Goal: Task Accomplishment & Management: Use online tool/utility

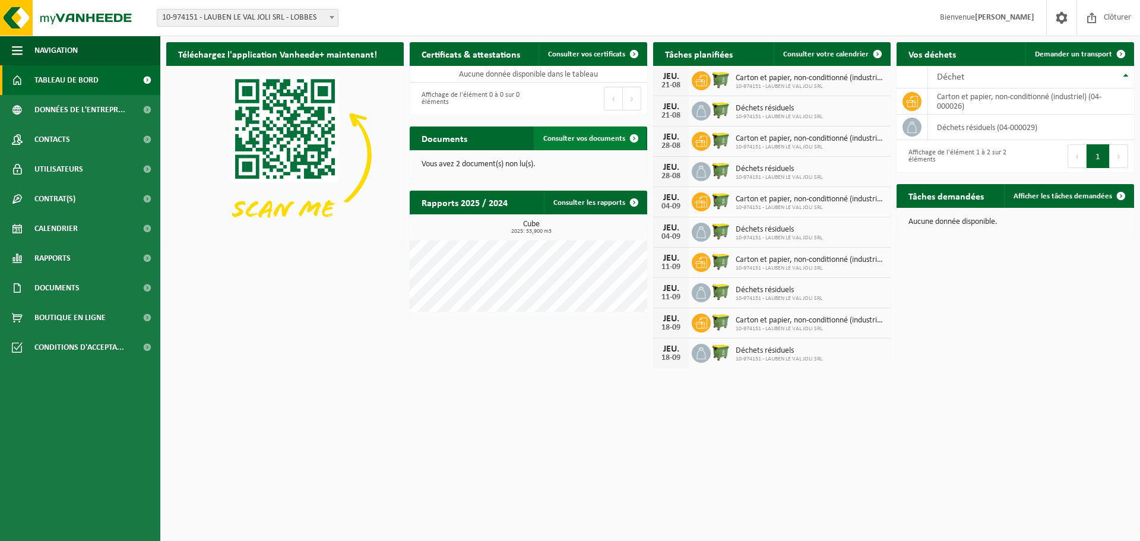
click at [568, 140] on span "Consulter vos documents" at bounding box center [584, 139] width 82 height 8
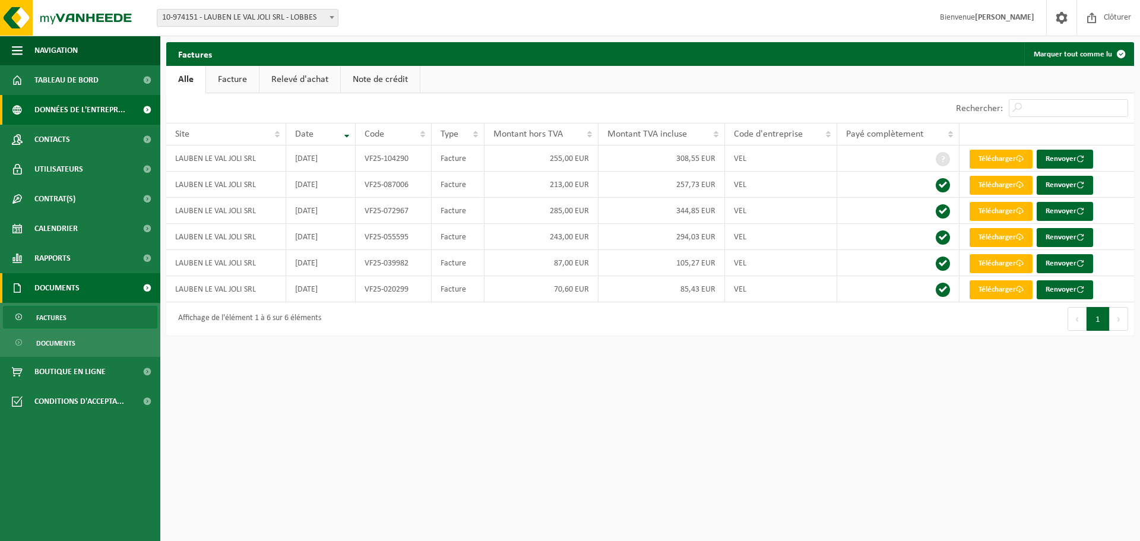
click at [59, 114] on span "Données de l'entrepr..." at bounding box center [79, 110] width 91 height 30
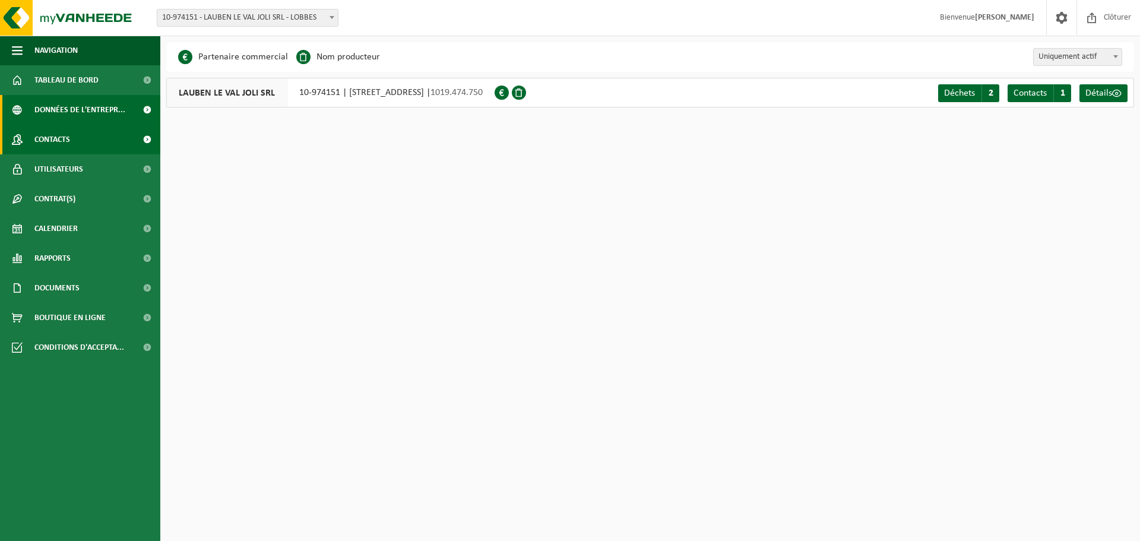
click at [60, 140] on span "Contacts" at bounding box center [52, 140] width 36 height 30
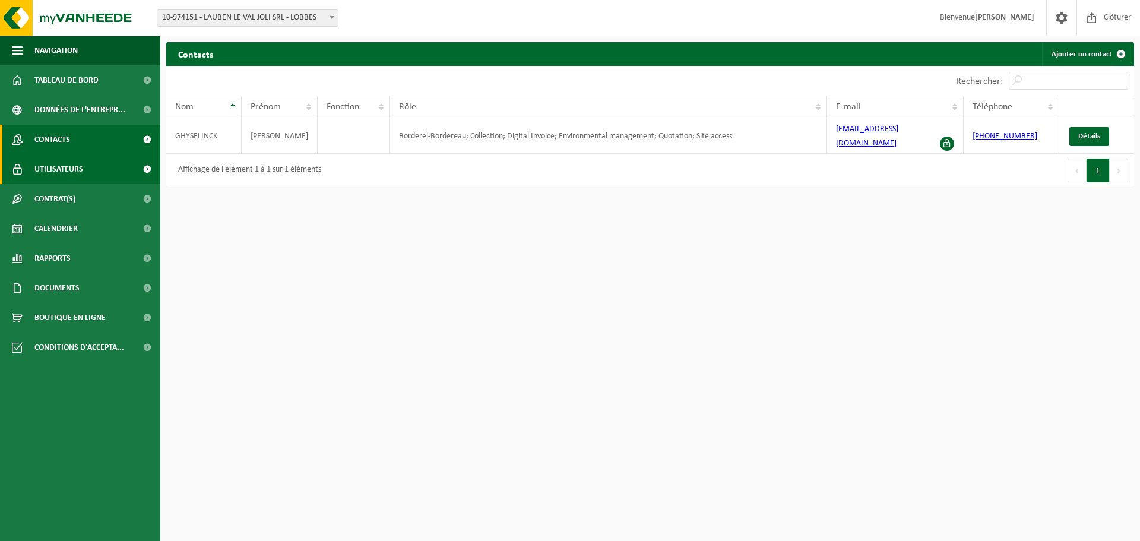
click at [51, 173] on span "Utilisateurs" at bounding box center [58, 169] width 49 height 30
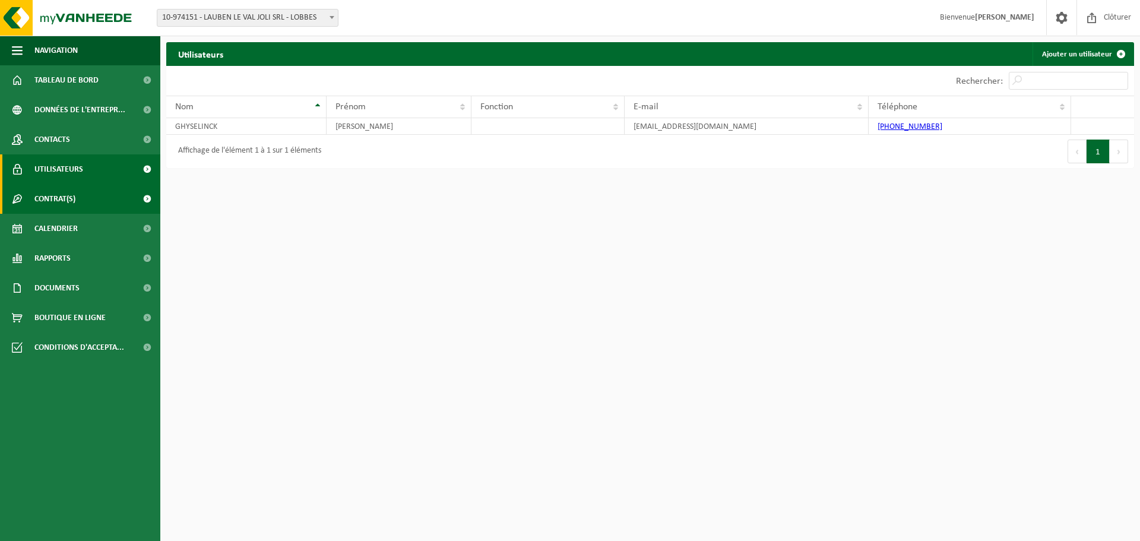
click at [46, 198] on span "Contrat(s)" at bounding box center [54, 199] width 41 height 30
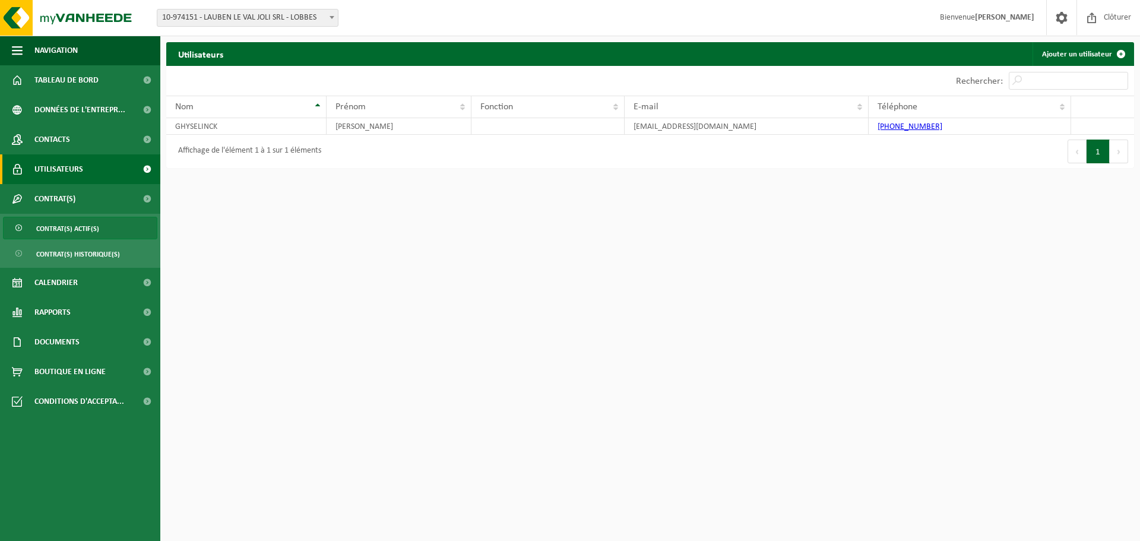
click at [51, 230] on span "Contrat(s) actif(s)" at bounding box center [67, 228] width 63 height 23
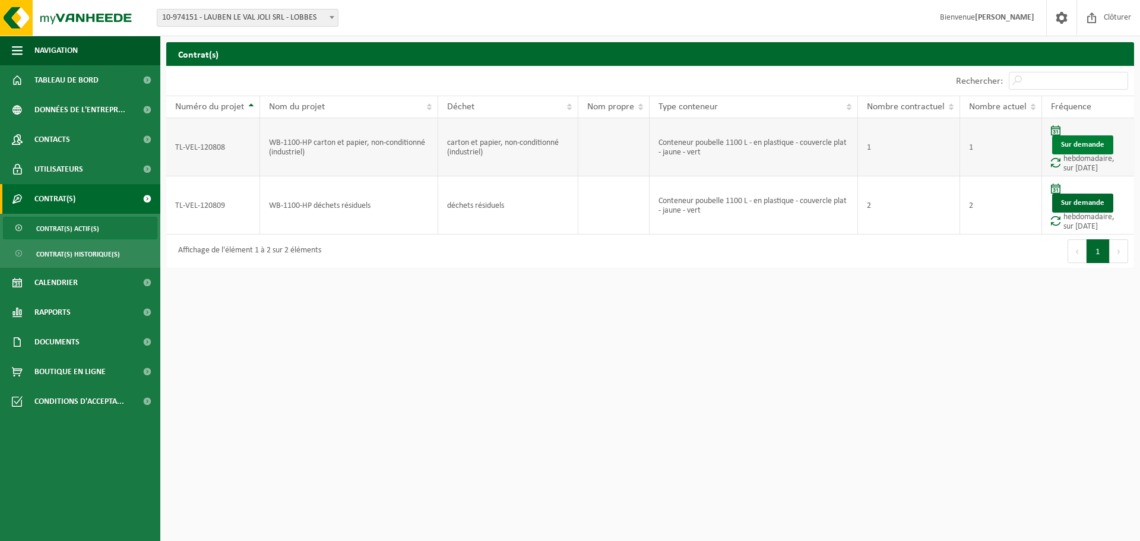
click at [1083, 147] on link "Sur demande" at bounding box center [1082, 144] width 61 height 19
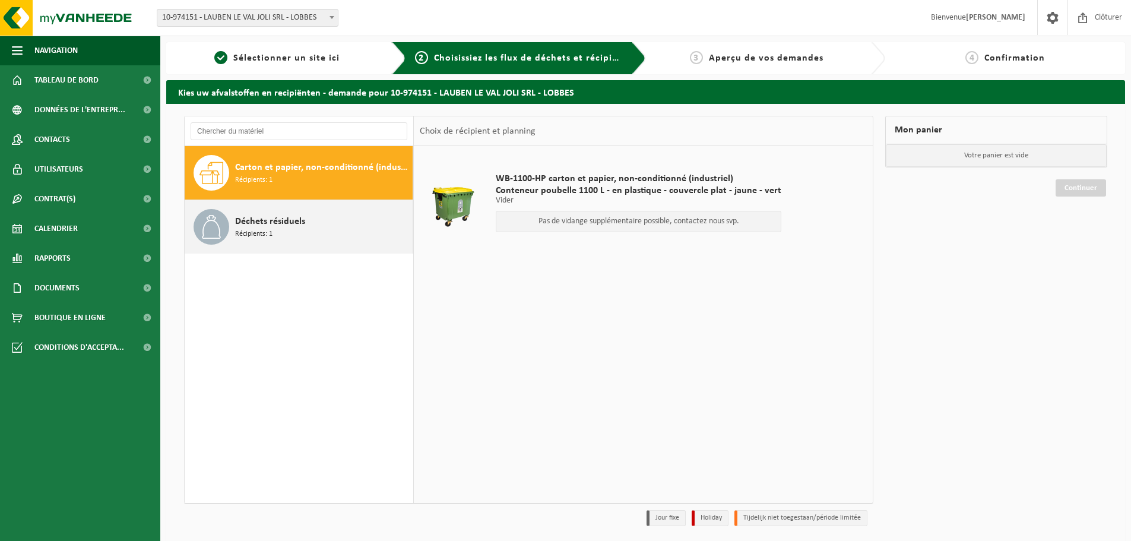
click at [285, 230] on div "Déchets résiduels Récipients: 1" at bounding box center [322, 227] width 175 height 36
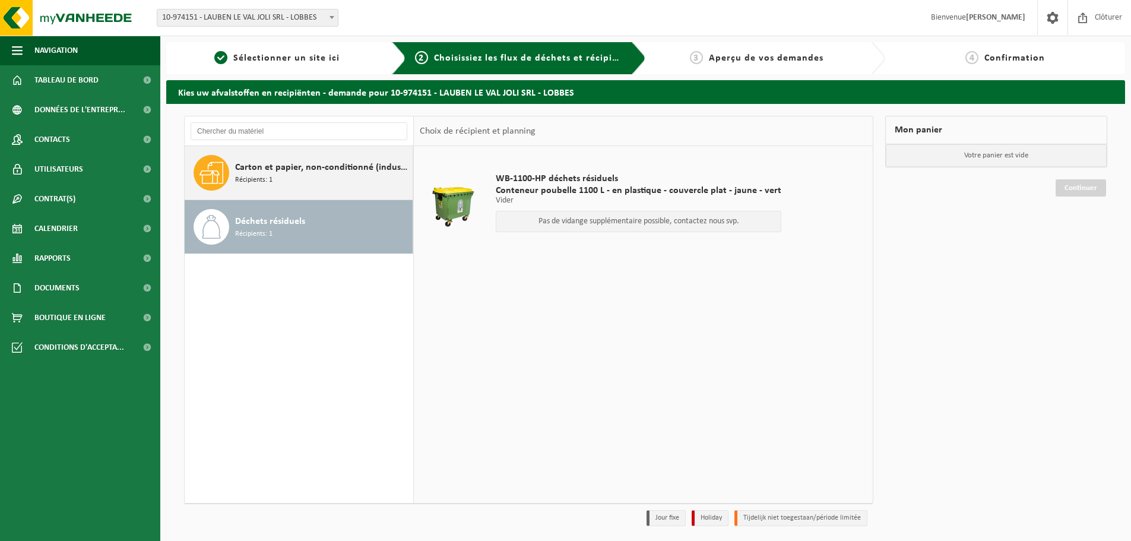
click at [282, 186] on div "Carton et papier, non-conditionné (industriel) Récipients: 1" at bounding box center [322, 173] width 175 height 36
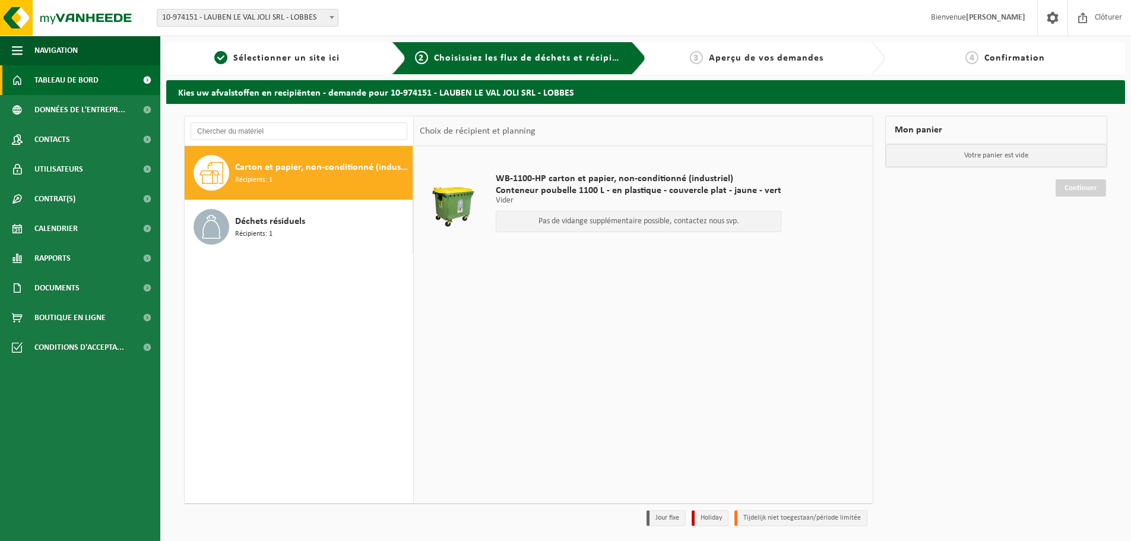
click at [49, 78] on span "Tableau de bord" at bounding box center [66, 80] width 64 height 30
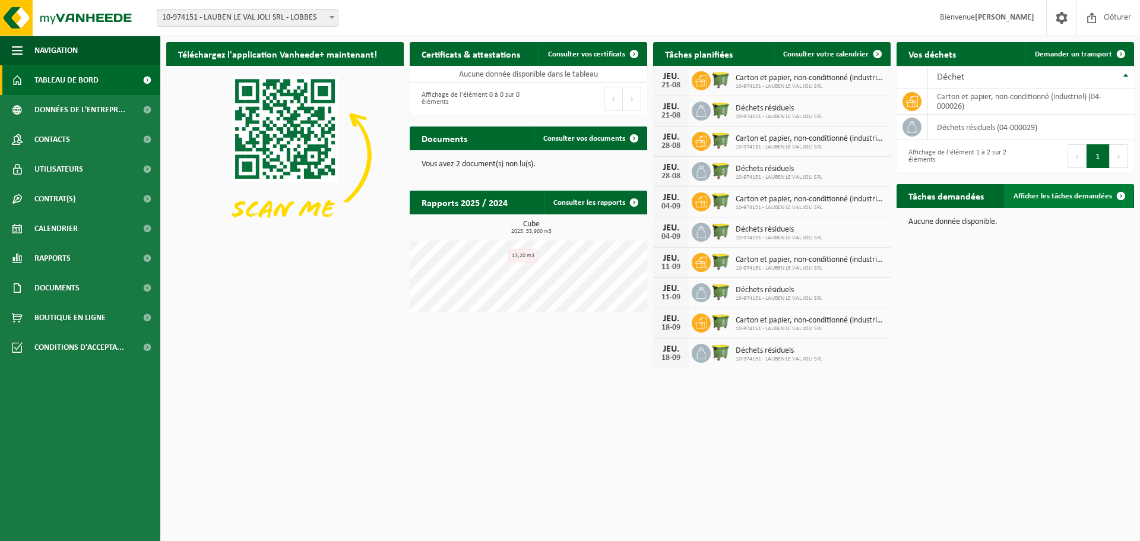
click at [1038, 202] on link "Afficher les tâches demandées" at bounding box center [1068, 196] width 129 height 24
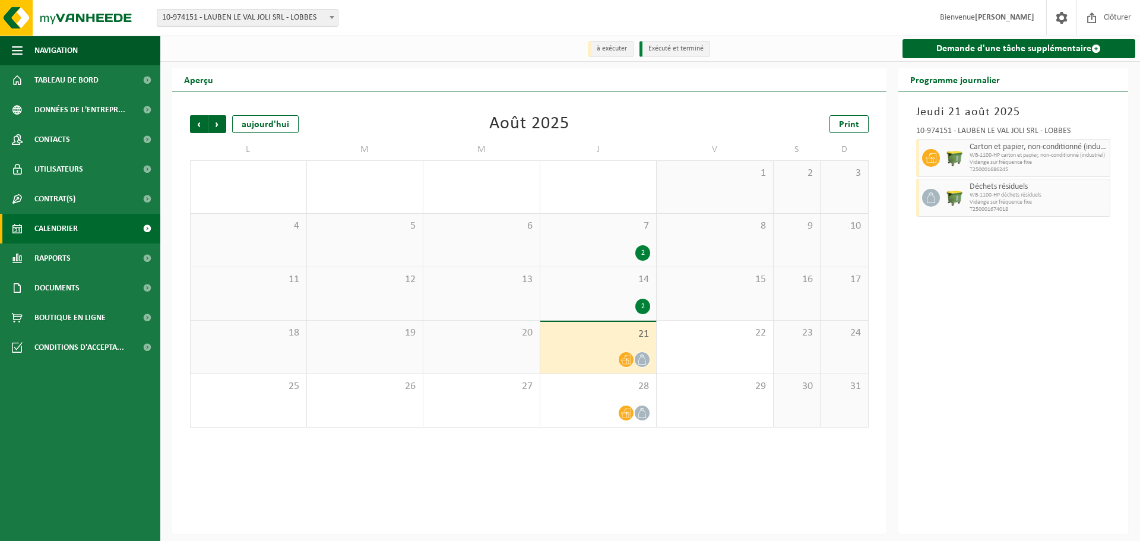
click at [592, 348] on div "21" at bounding box center [598, 348] width 116 height 52
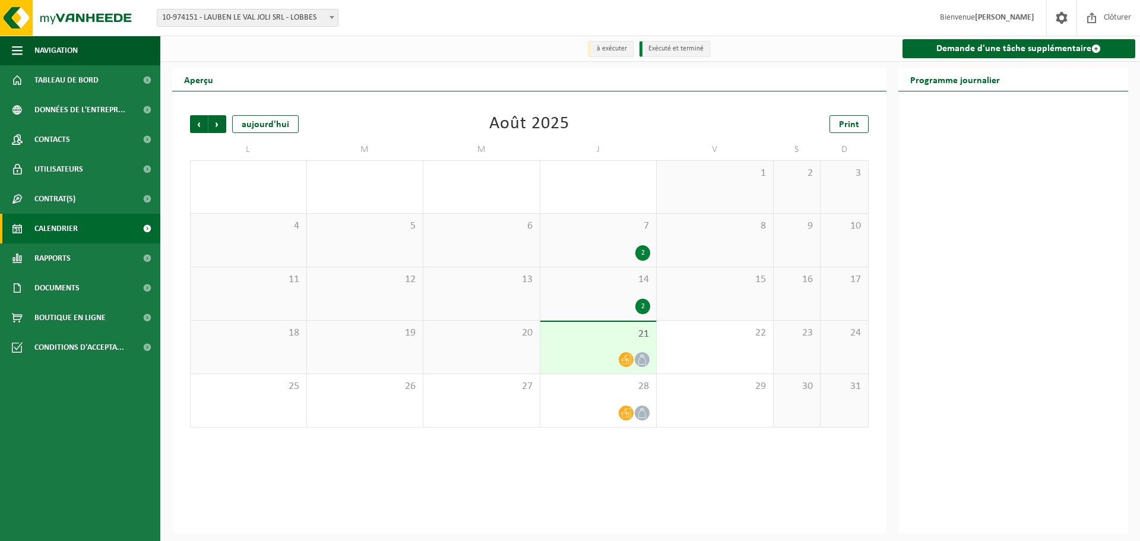
click at [592, 348] on div "21" at bounding box center [598, 348] width 116 height 52
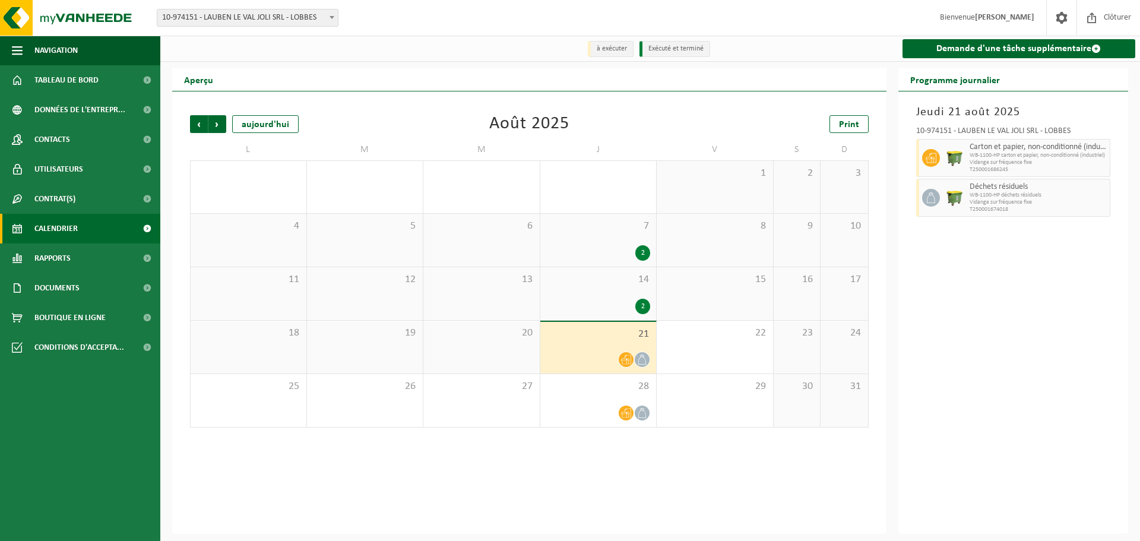
click at [592, 348] on div "21" at bounding box center [598, 348] width 116 height 52
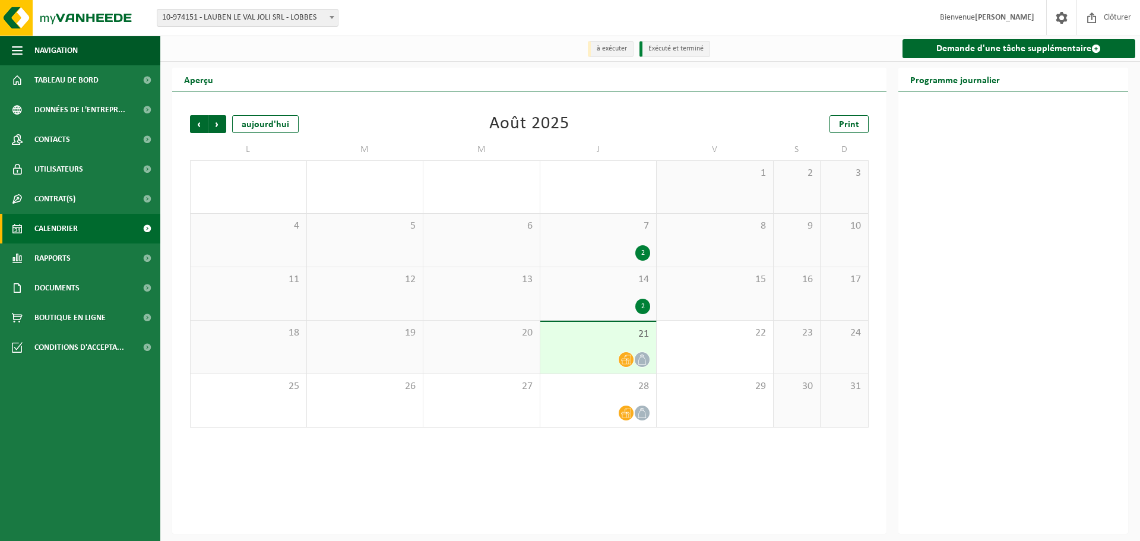
click at [592, 348] on div "21" at bounding box center [598, 348] width 116 height 52
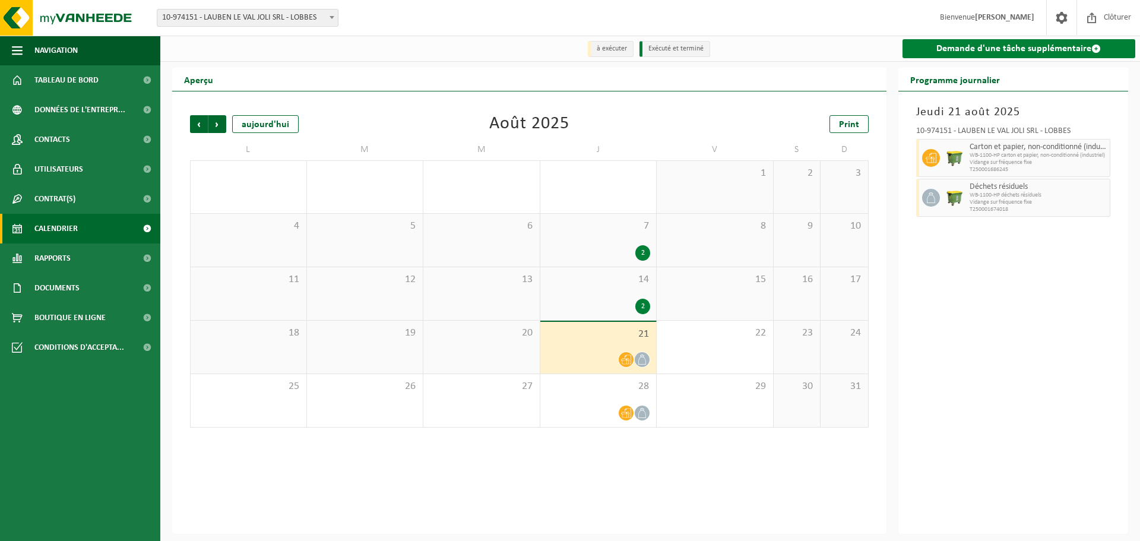
click at [979, 50] on link "Demande d'une tâche supplémentaire" at bounding box center [1019, 48] width 233 height 19
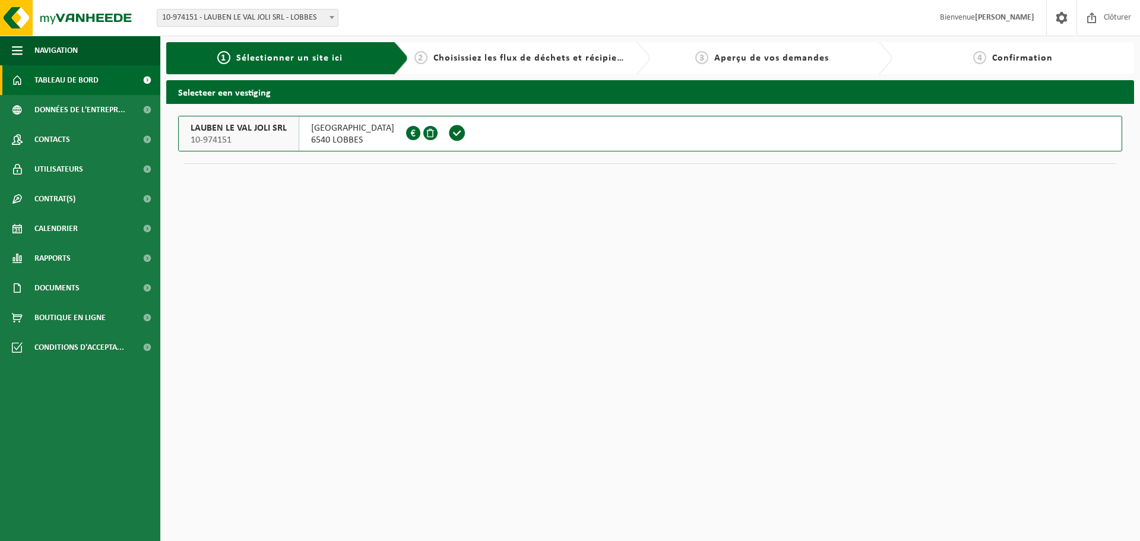
click at [42, 83] on span "Tableau de bord" at bounding box center [66, 80] width 64 height 30
